Goal: Find specific page/section: Find specific page/section

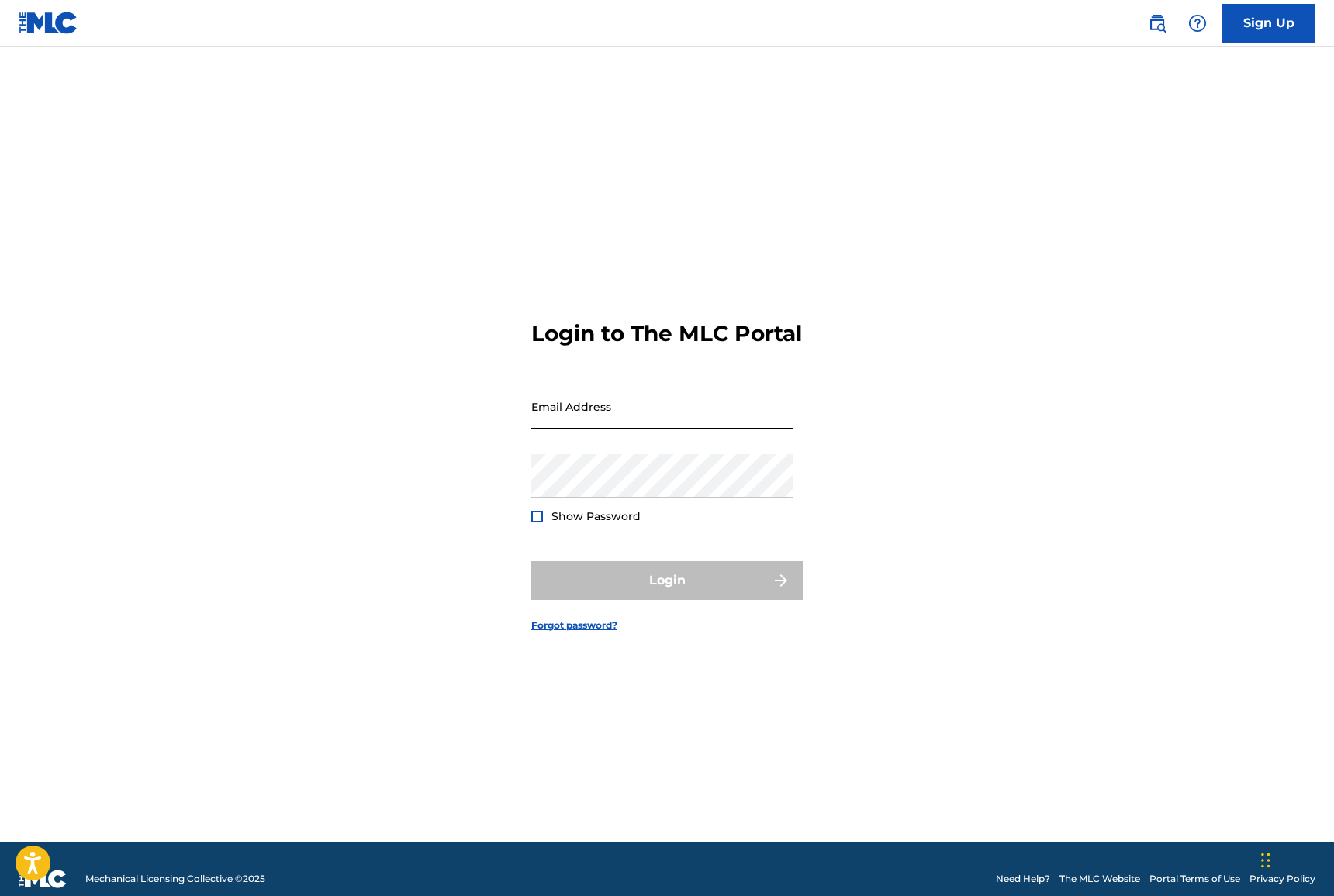
click at [593, 429] on input "Email Address" at bounding box center [663, 407] width 262 height 44
type input "[EMAIL_ADDRESS][DOMAIN_NAME]"
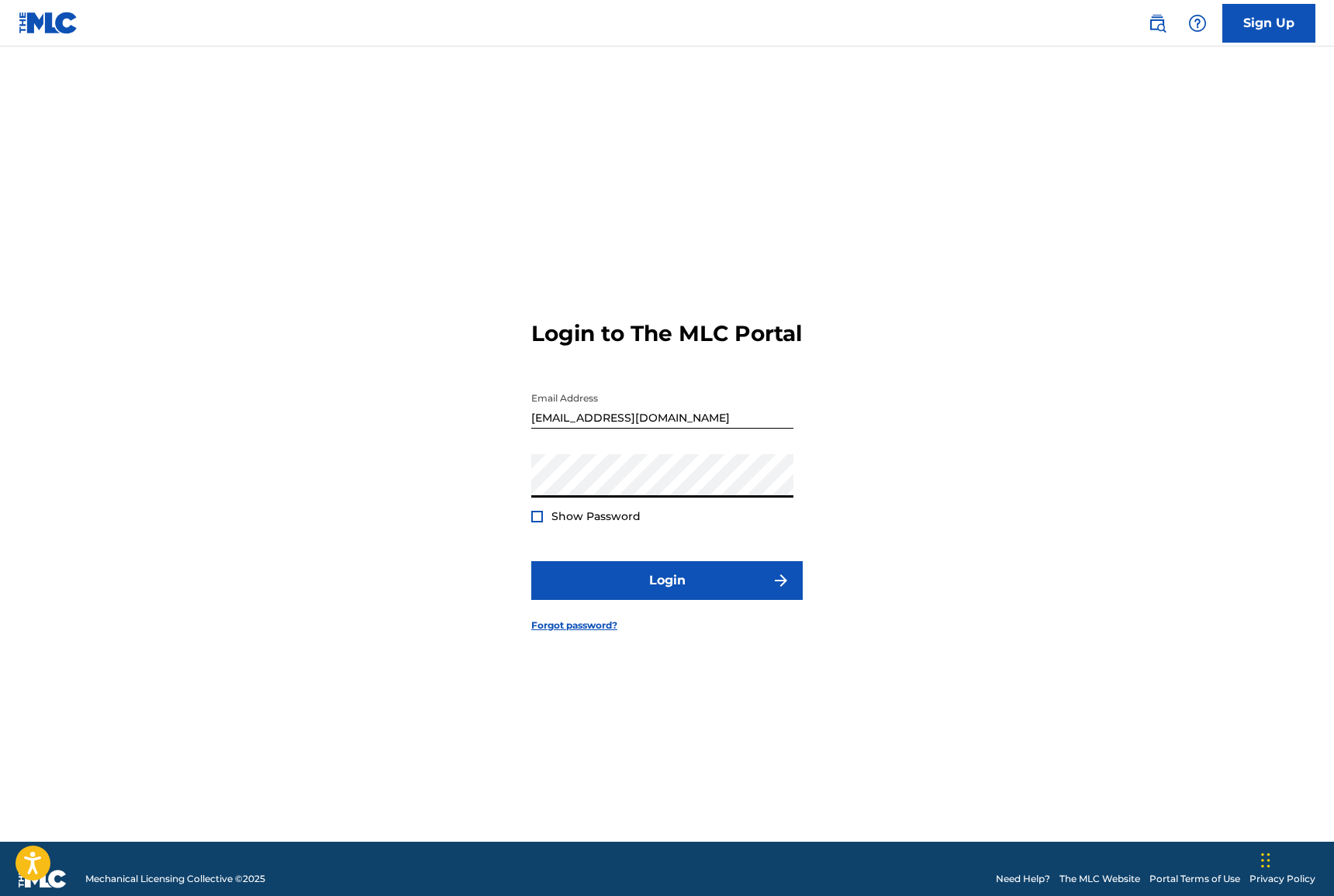
click at [532, 561] on button "Login" at bounding box center [667, 580] width 272 height 39
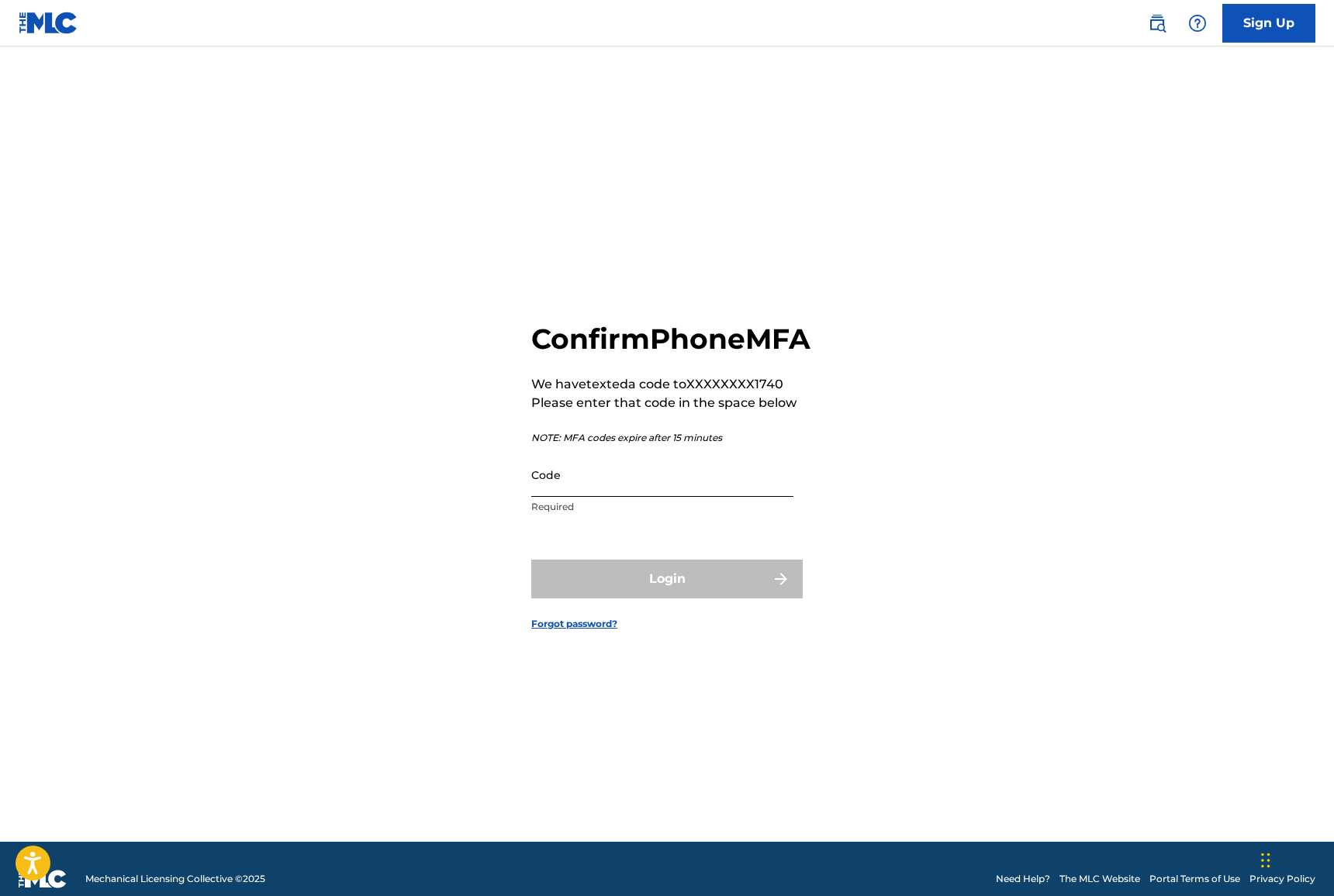
click at [581, 497] on input "Code" at bounding box center [663, 475] width 262 height 44
paste input "959257"
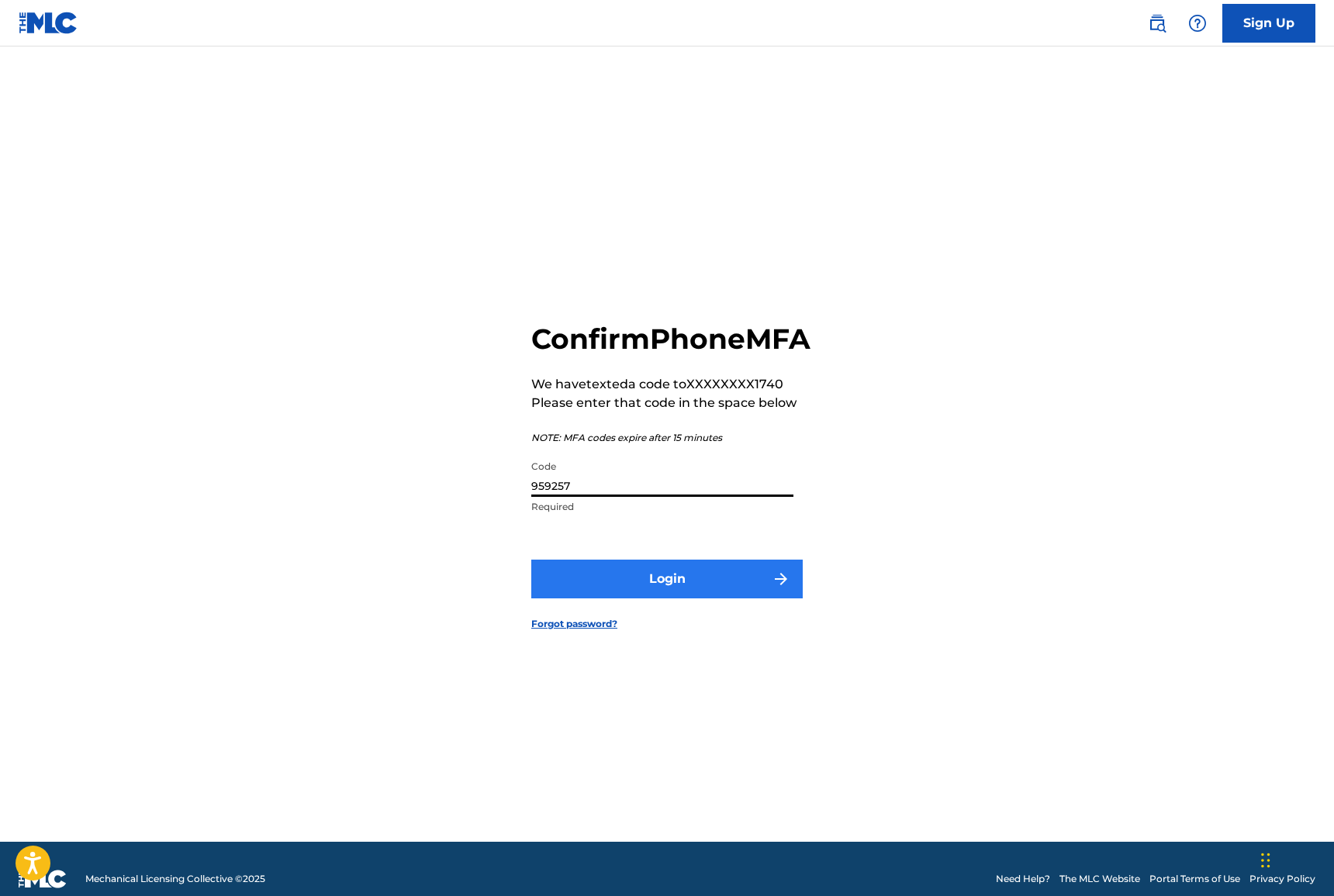
type input "959257"
click at [638, 592] on button "Login" at bounding box center [667, 579] width 272 height 39
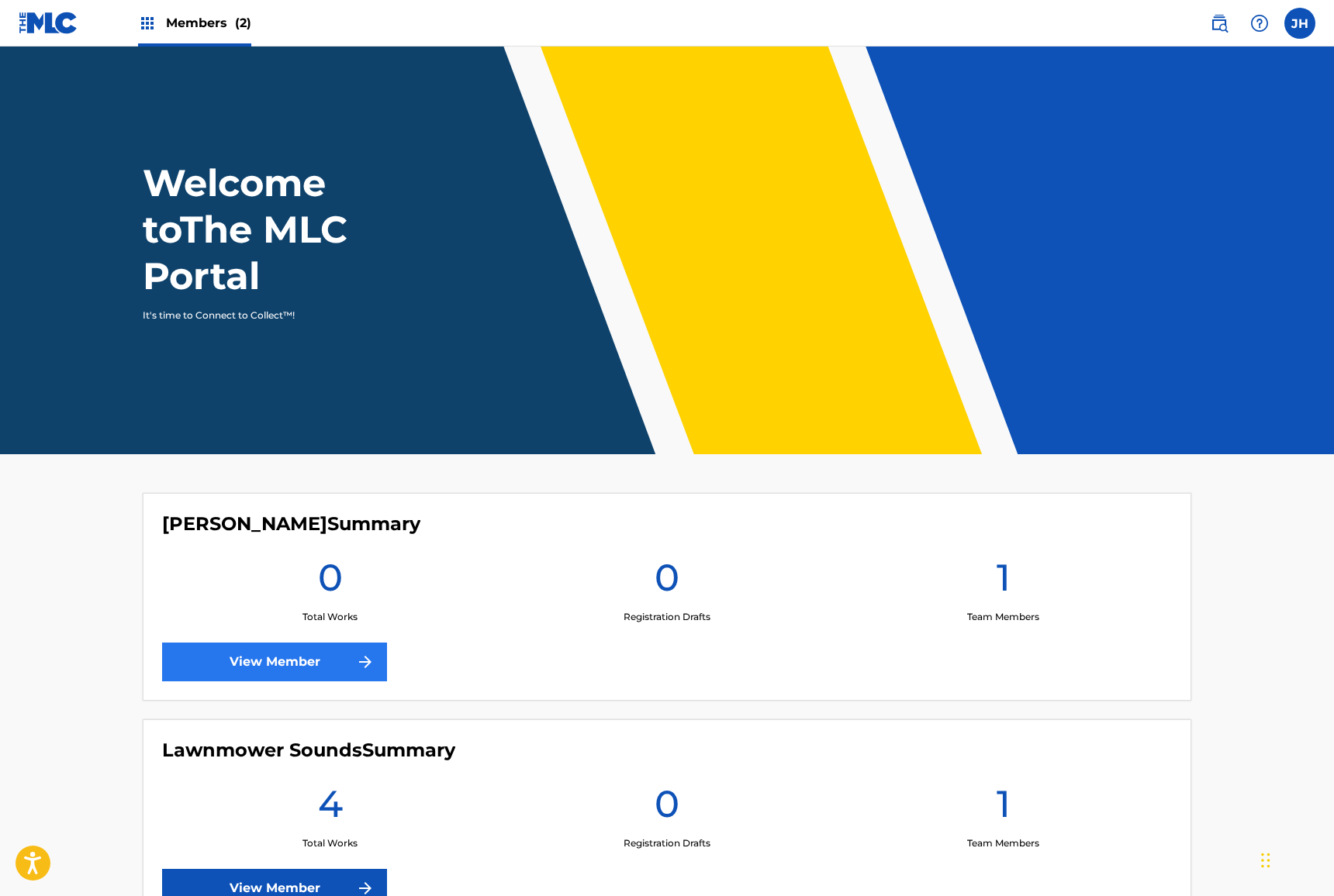
scroll to position [63, 0]
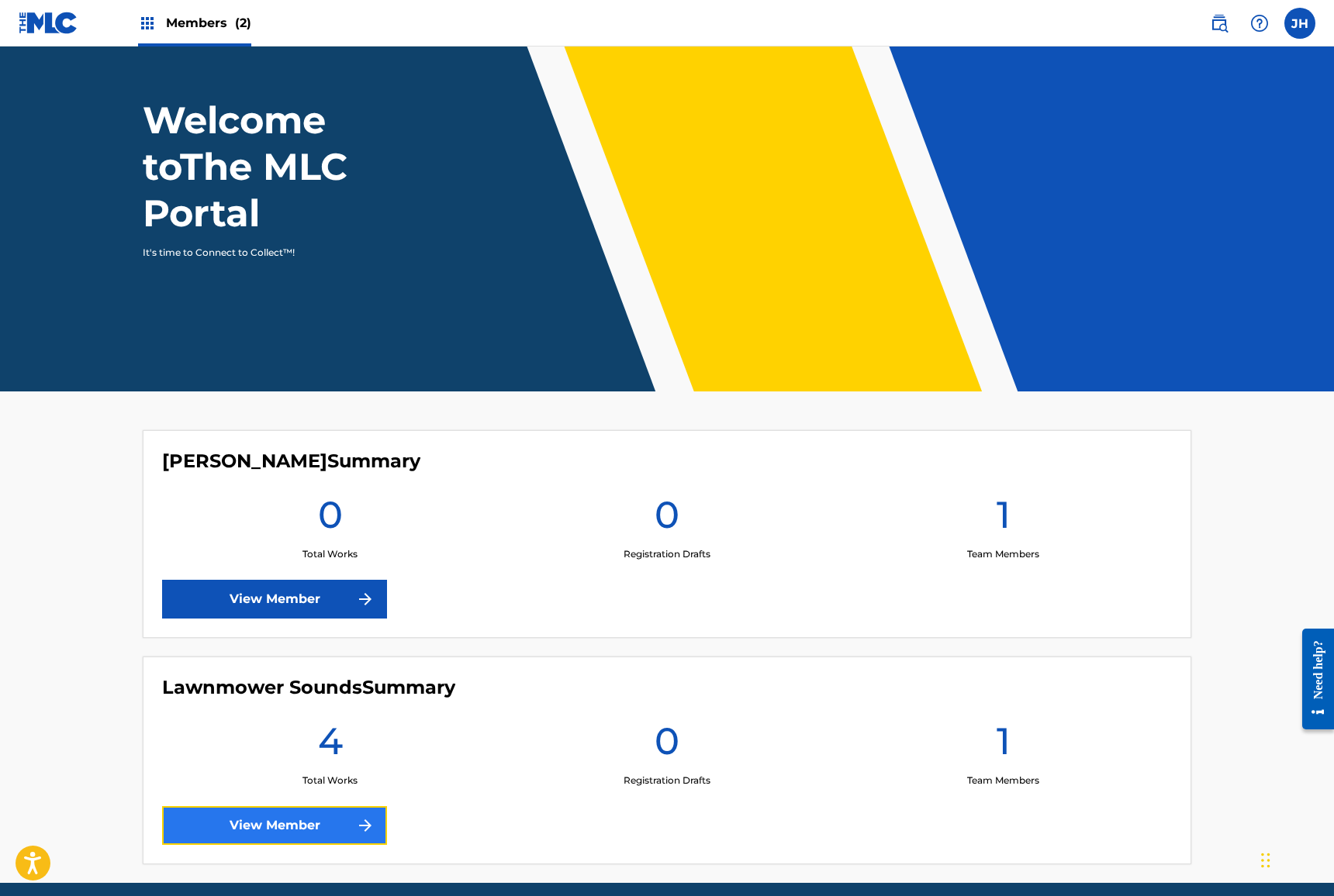
click at [301, 825] on link "View Member" at bounding box center [274, 825] width 225 height 39
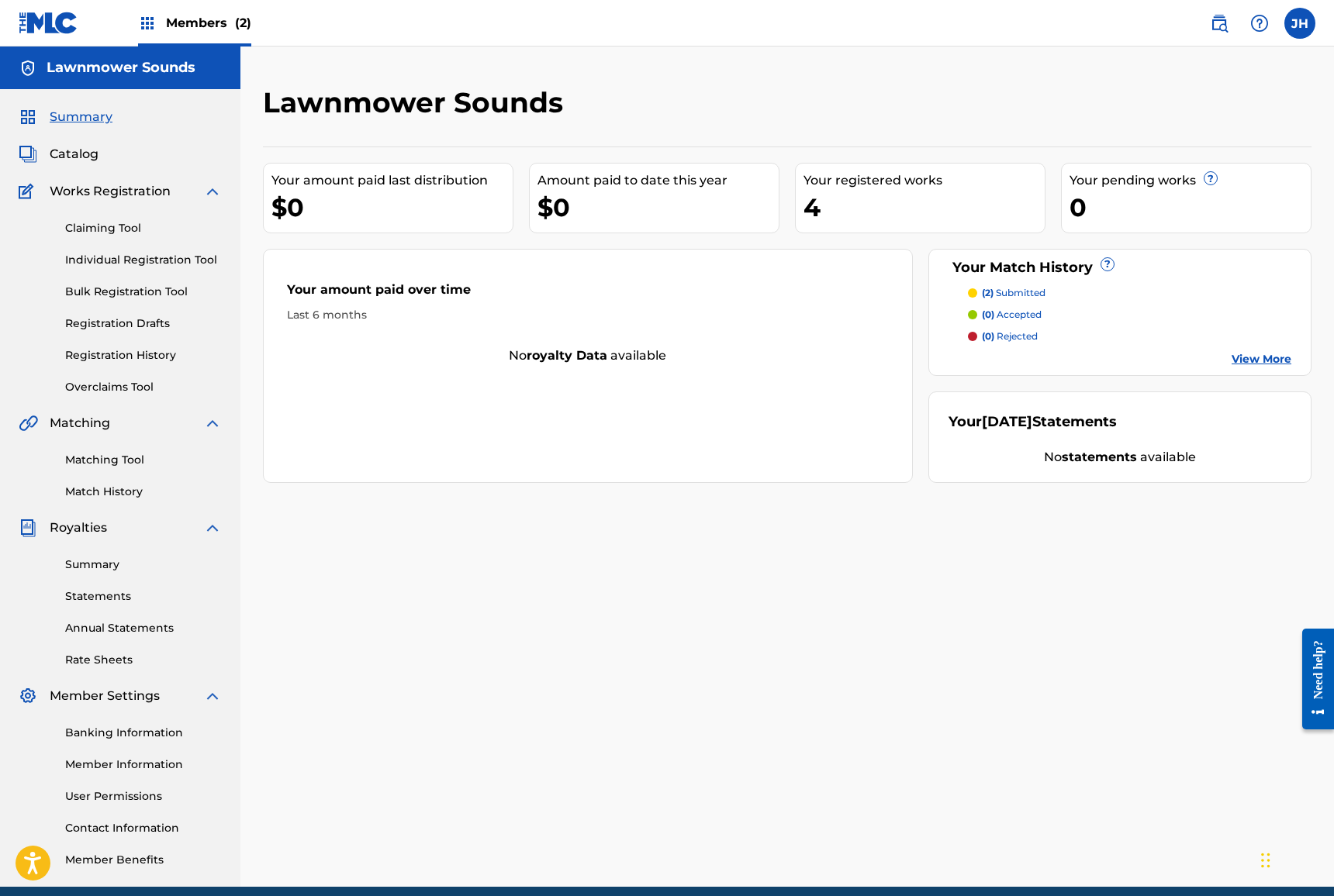
click at [914, 220] on div "4" at bounding box center [924, 208] width 241 height 35
click at [849, 196] on div "4" at bounding box center [924, 208] width 241 height 35
click at [104, 353] on link "Registration History" at bounding box center [144, 355] width 156 height 17
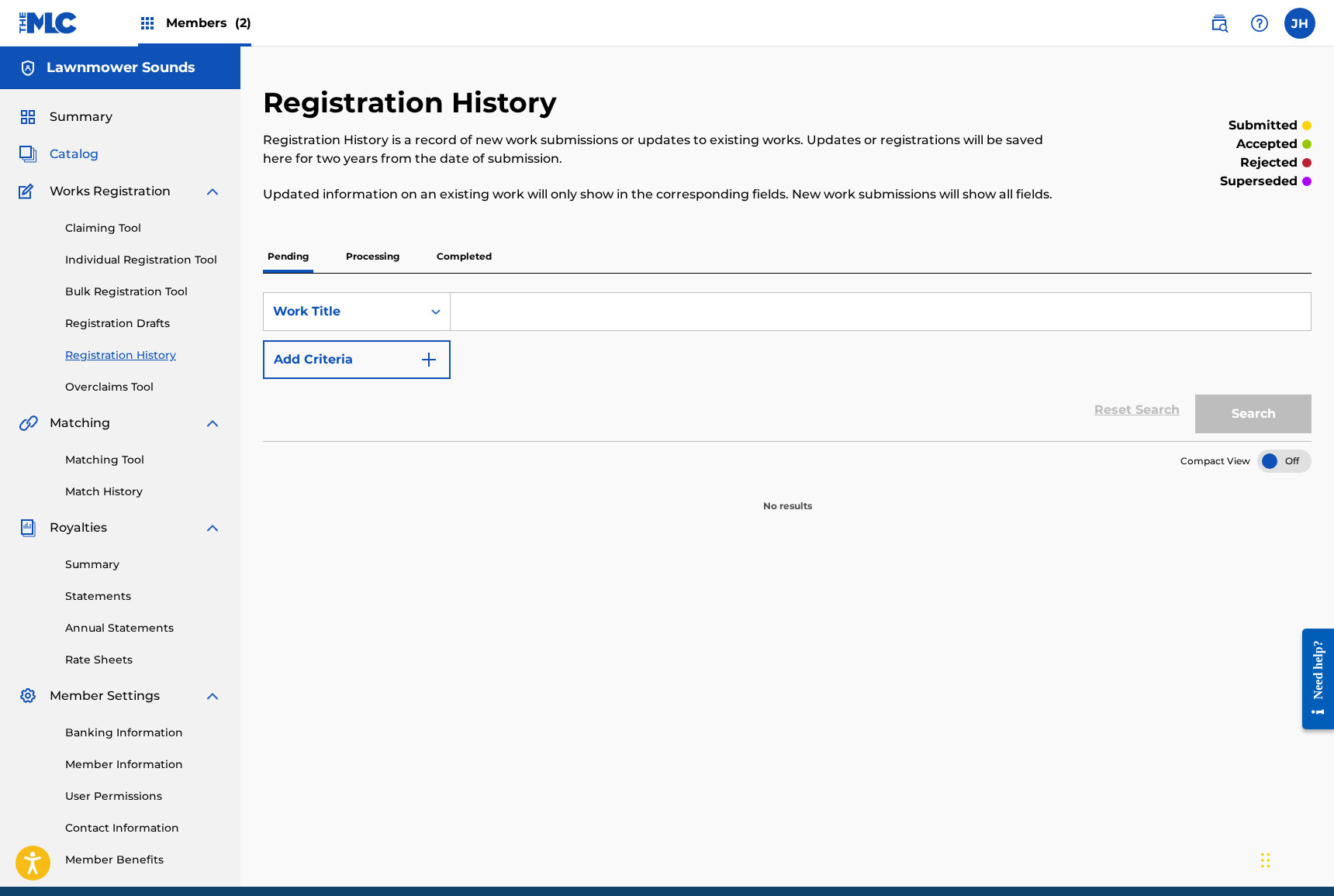
click at [84, 160] on span "Catalog" at bounding box center [74, 155] width 49 height 19
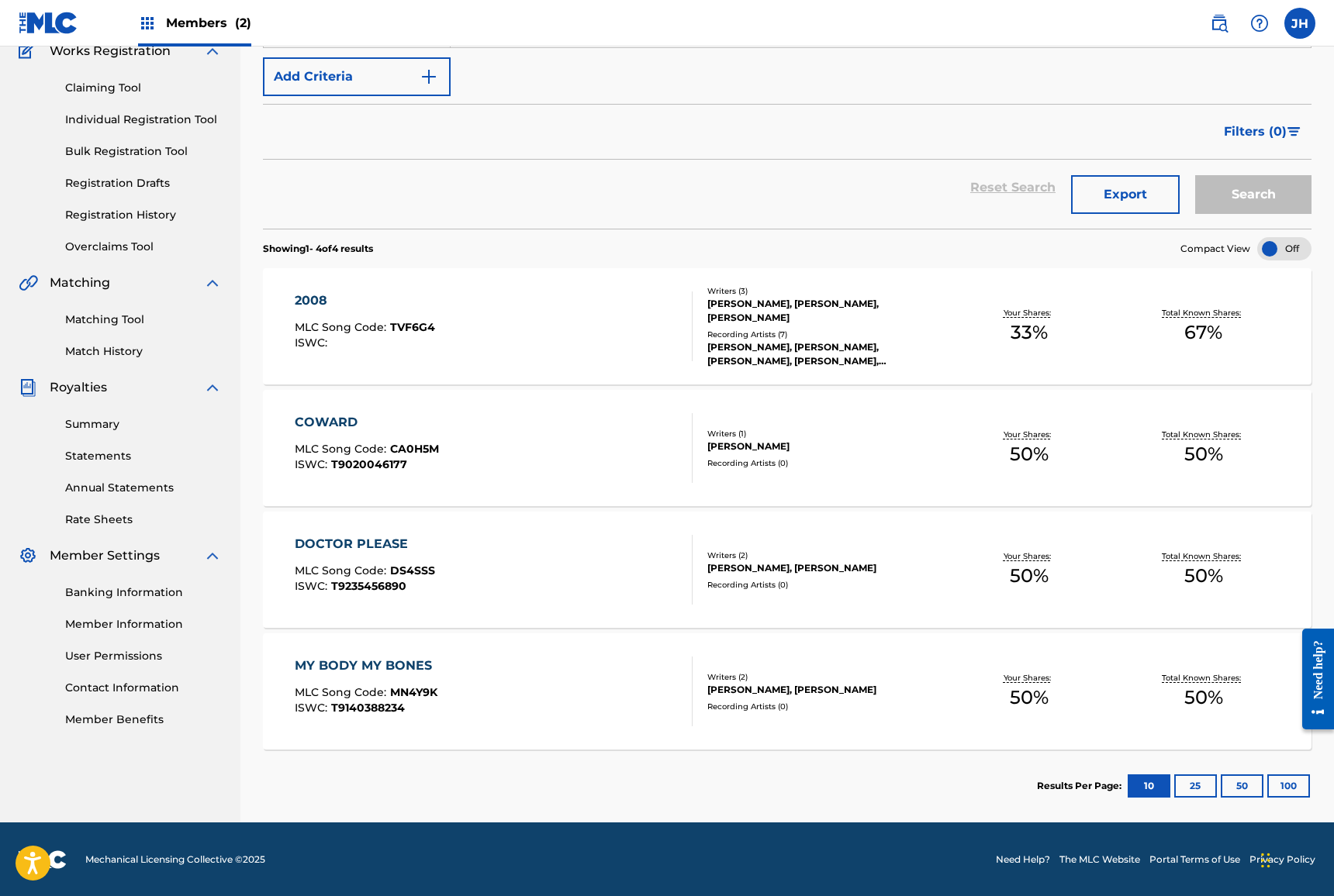
scroll to position [141, 0]
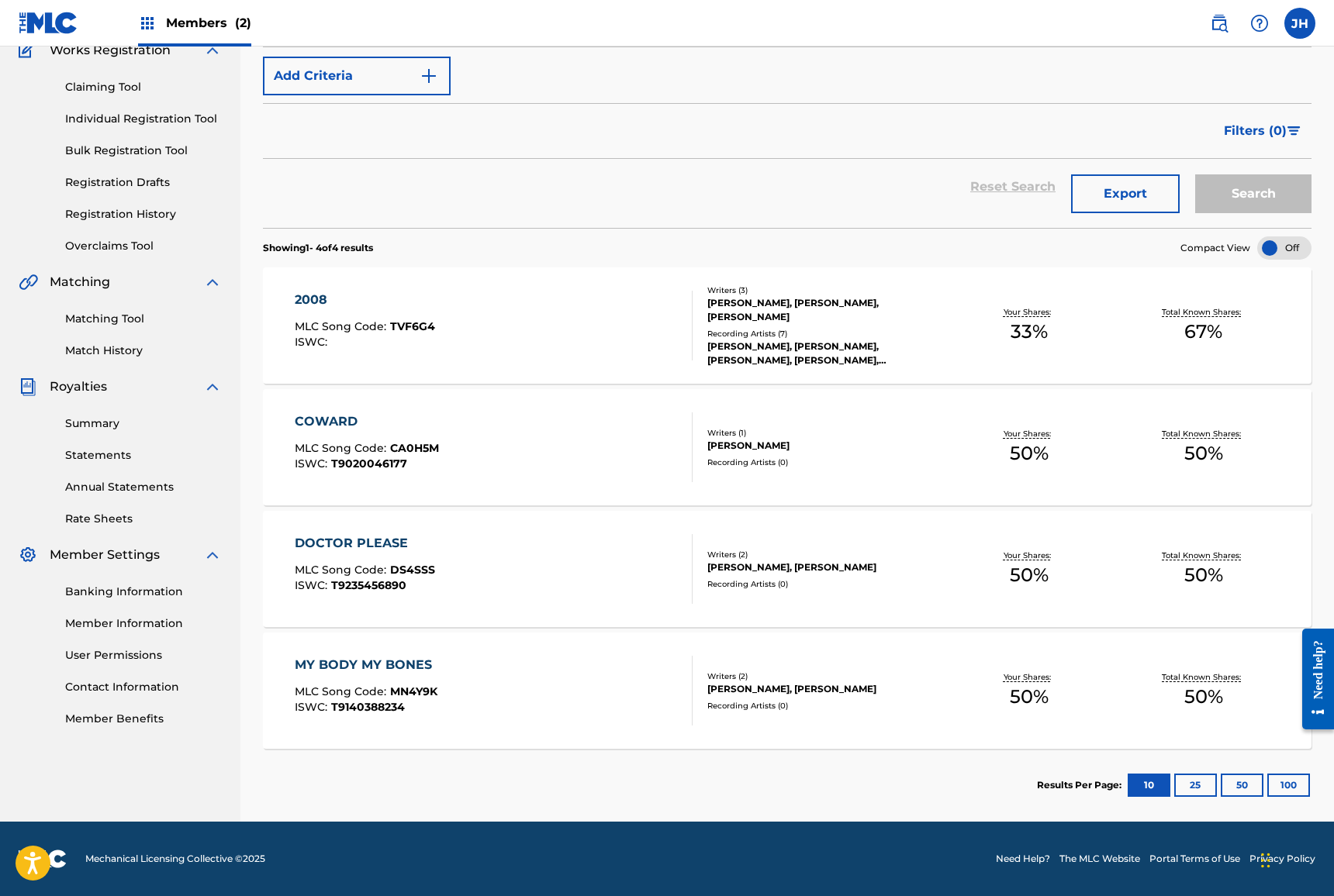
click at [828, 342] on div "[PERSON_NAME], [PERSON_NAME], [PERSON_NAME], [PERSON_NAME], [PERSON_NAME]" at bounding box center [825, 353] width 235 height 28
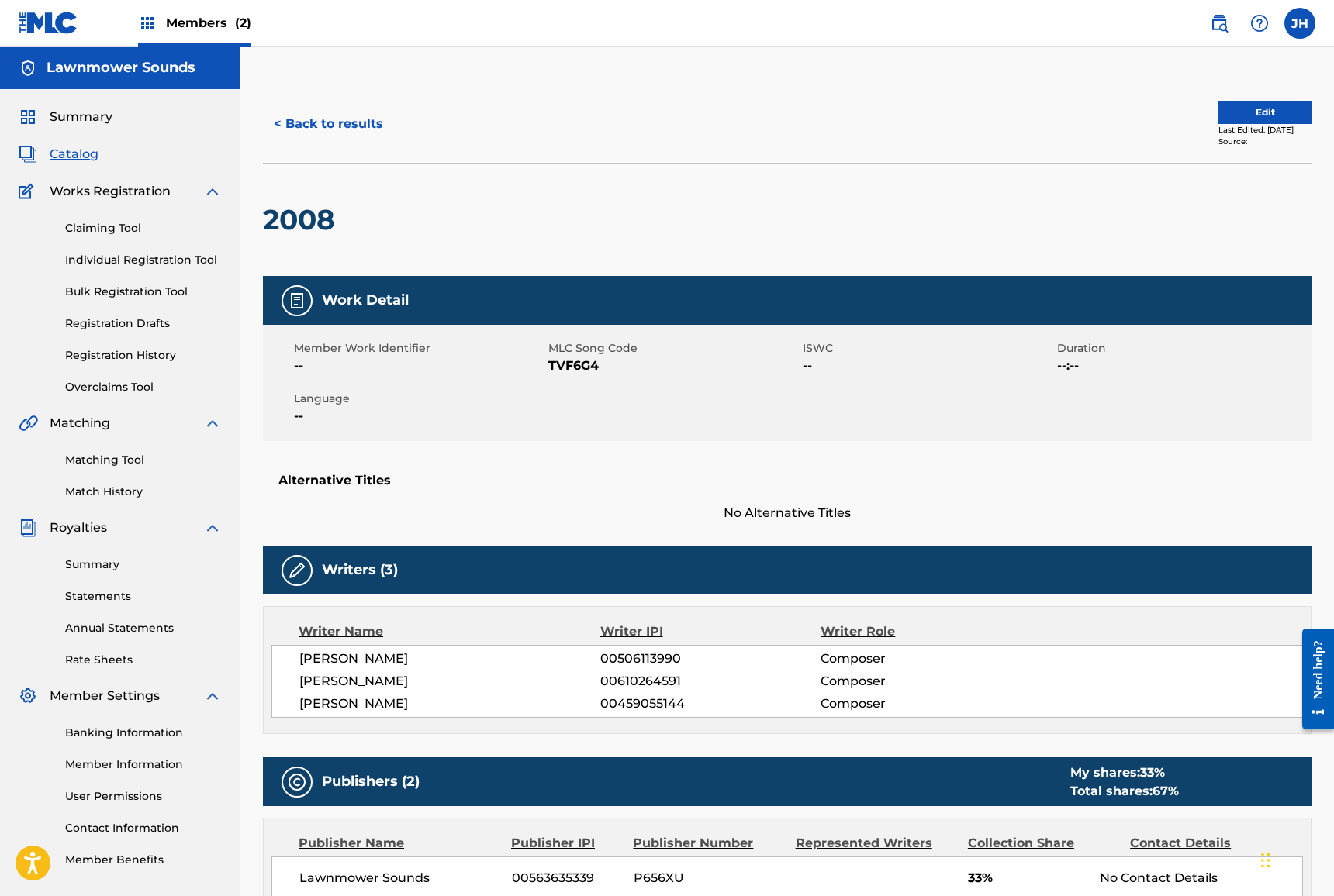
click at [85, 162] on span "Catalog" at bounding box center [74, 155] width 49 height 19
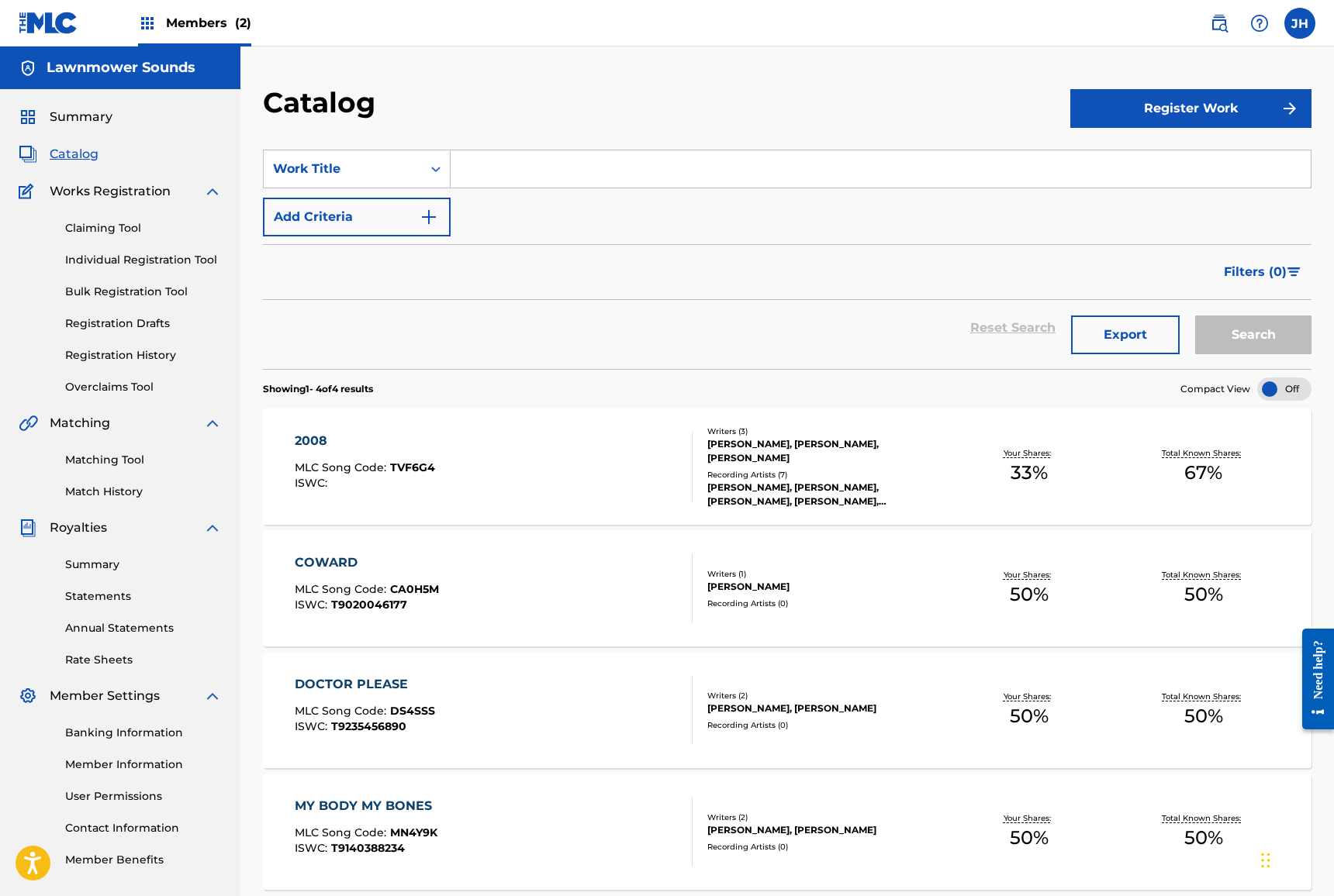
scroll to position [53, 0]
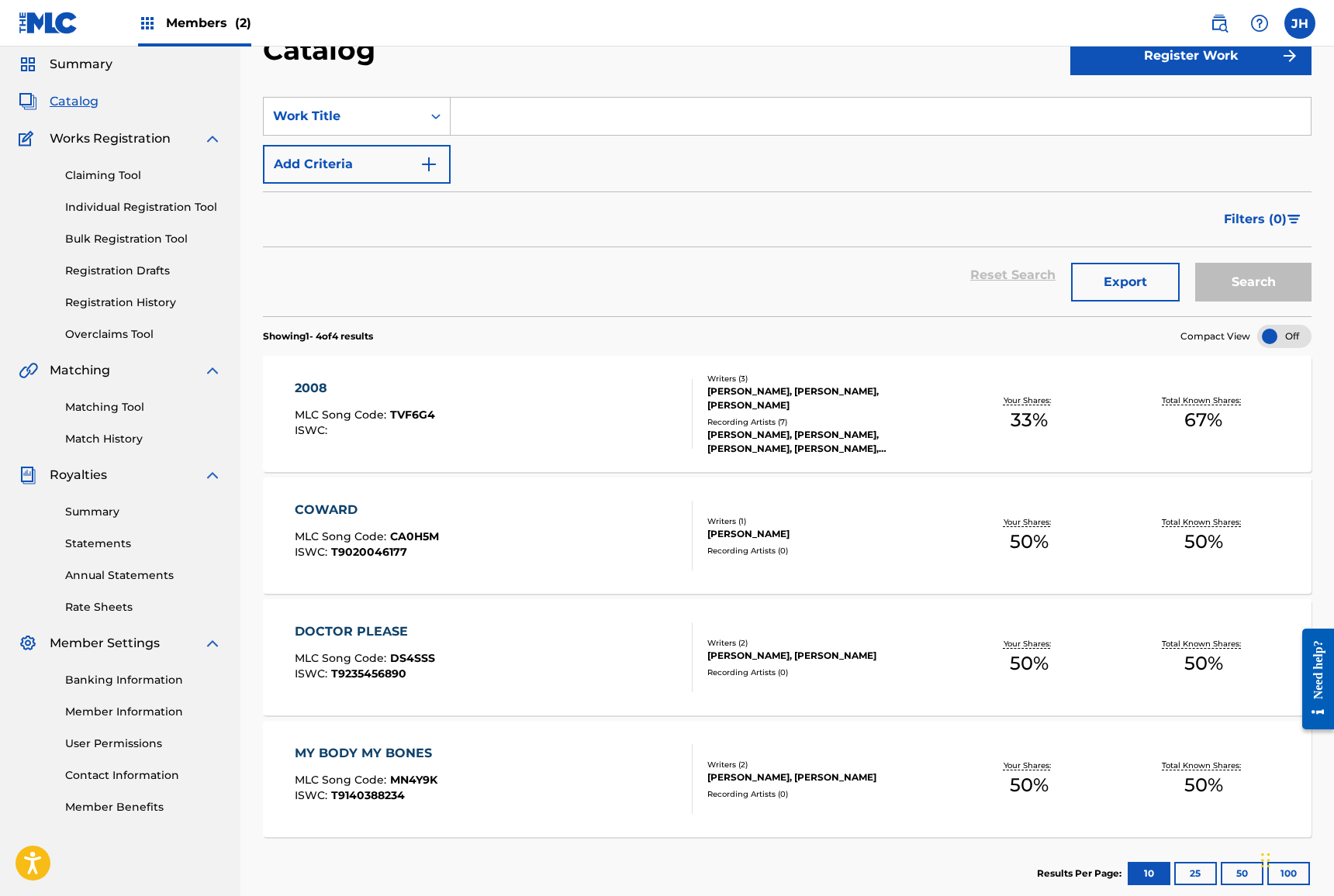
click at [844, 759] on div "Writers ( 2 )" at bounding box center [825, 765] width 235 height 12
